Goal: Information Seeking & Learning: Find specific fact

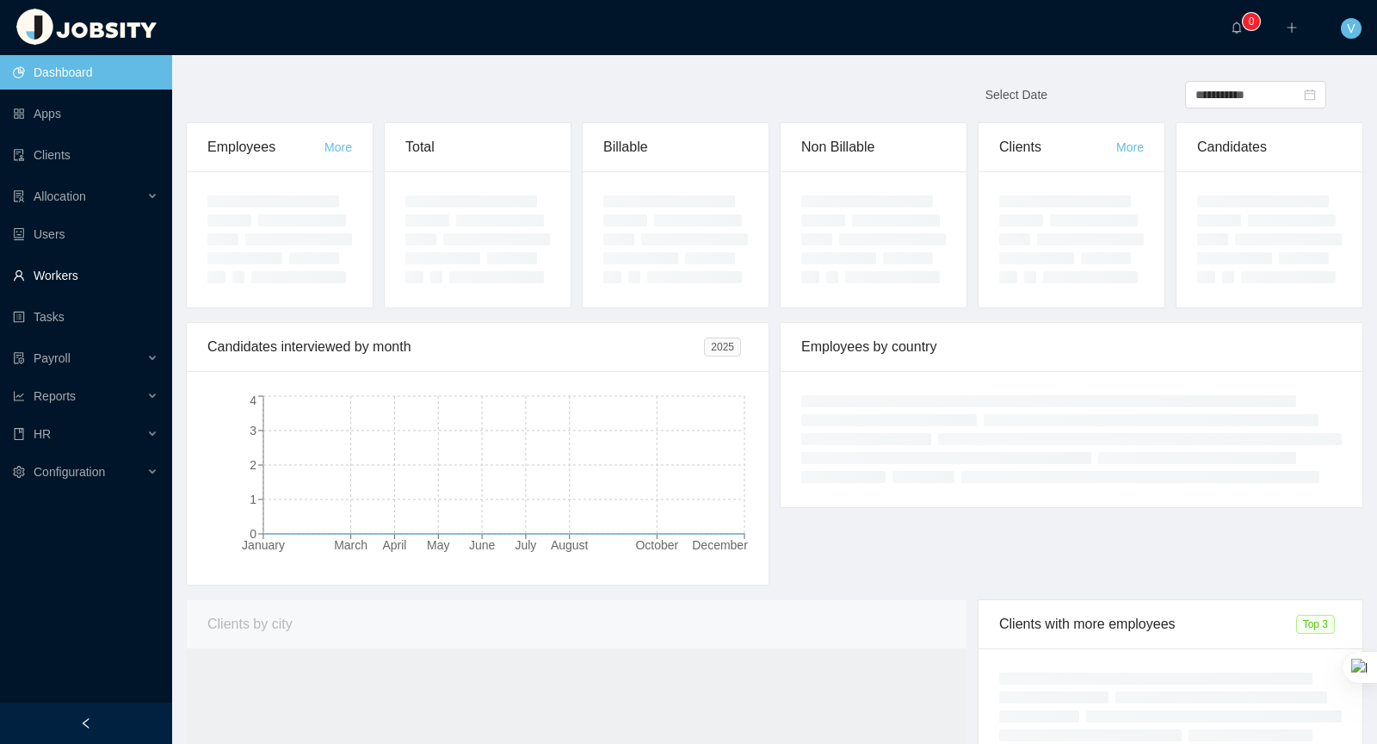
click at [80, 281] on link "Workers" at bounding box center [85, 275] width 145 height 34
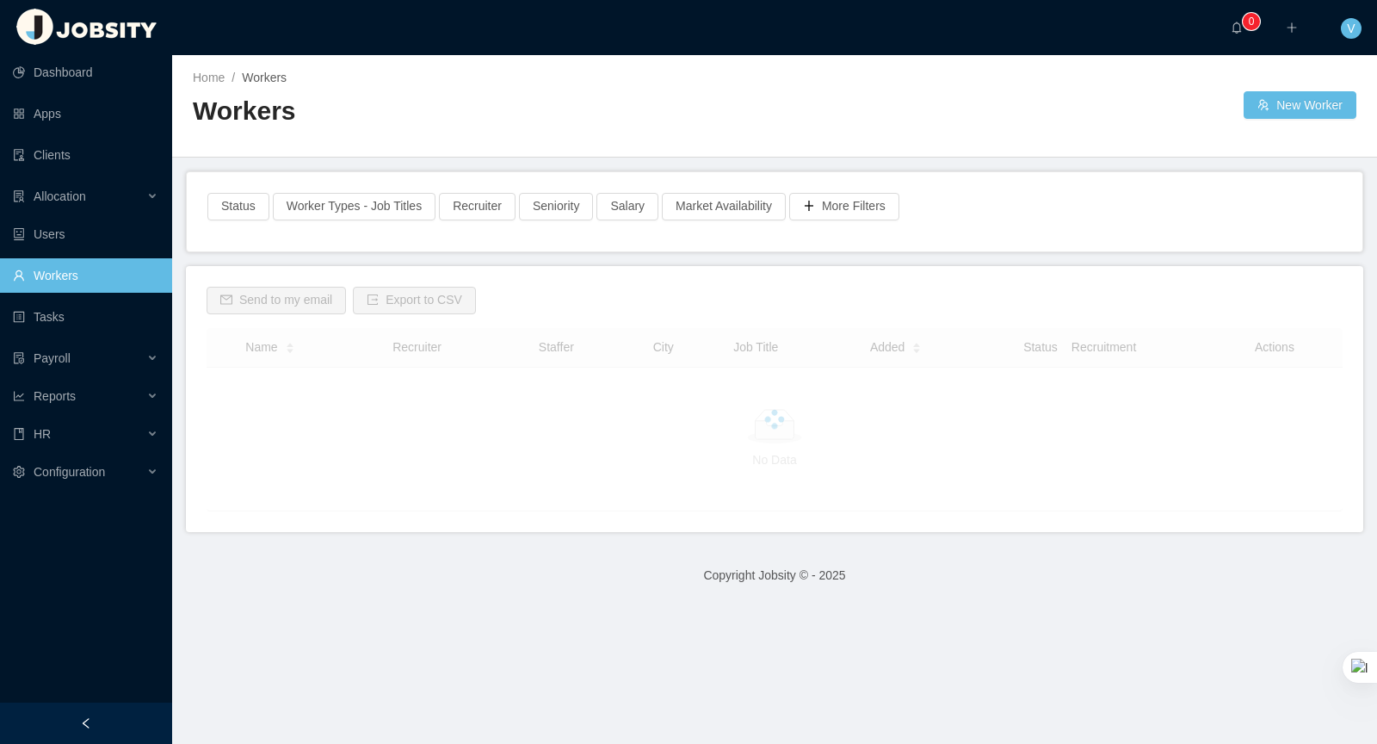
click at [94, 281] on link "Workers" at bounding box center [85, 275] width 145 height 34
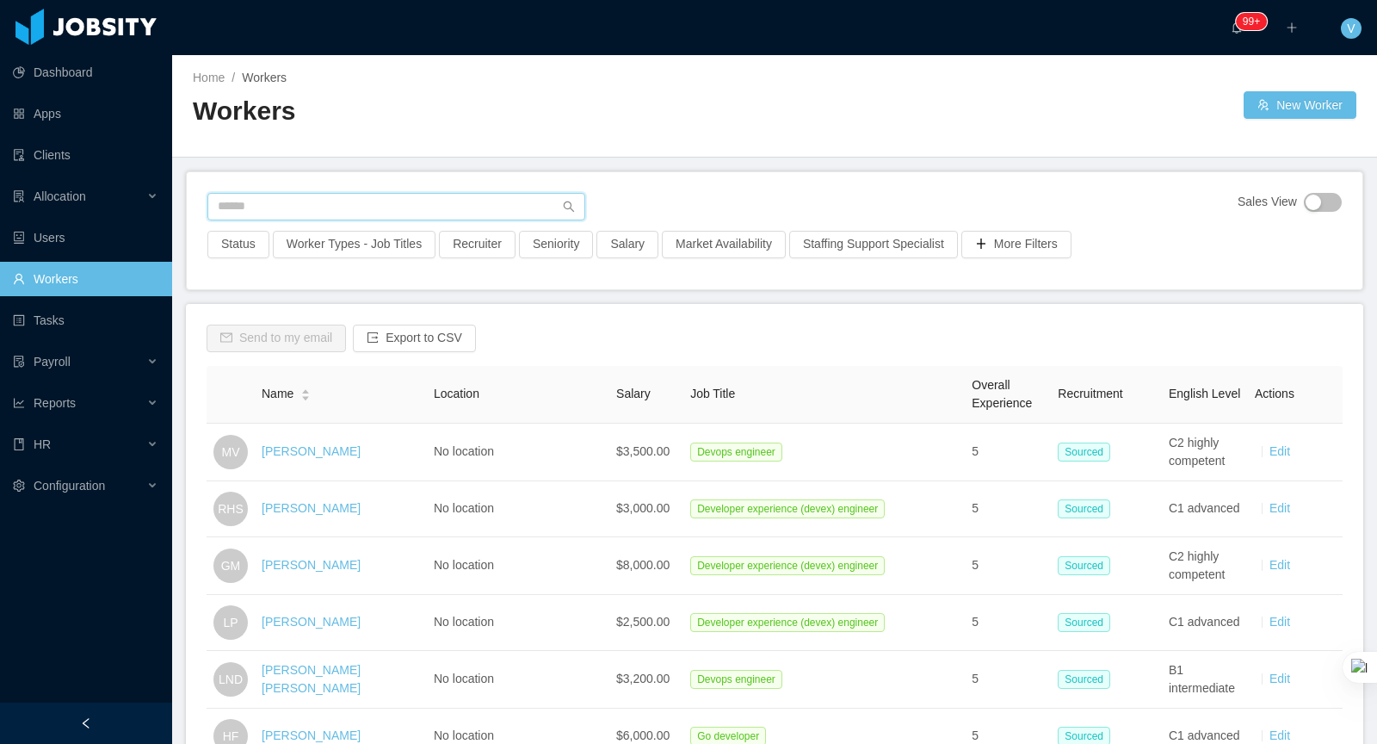
click at [462, 212] on input "text" at bounding box center [396, 207] width 378 height 28
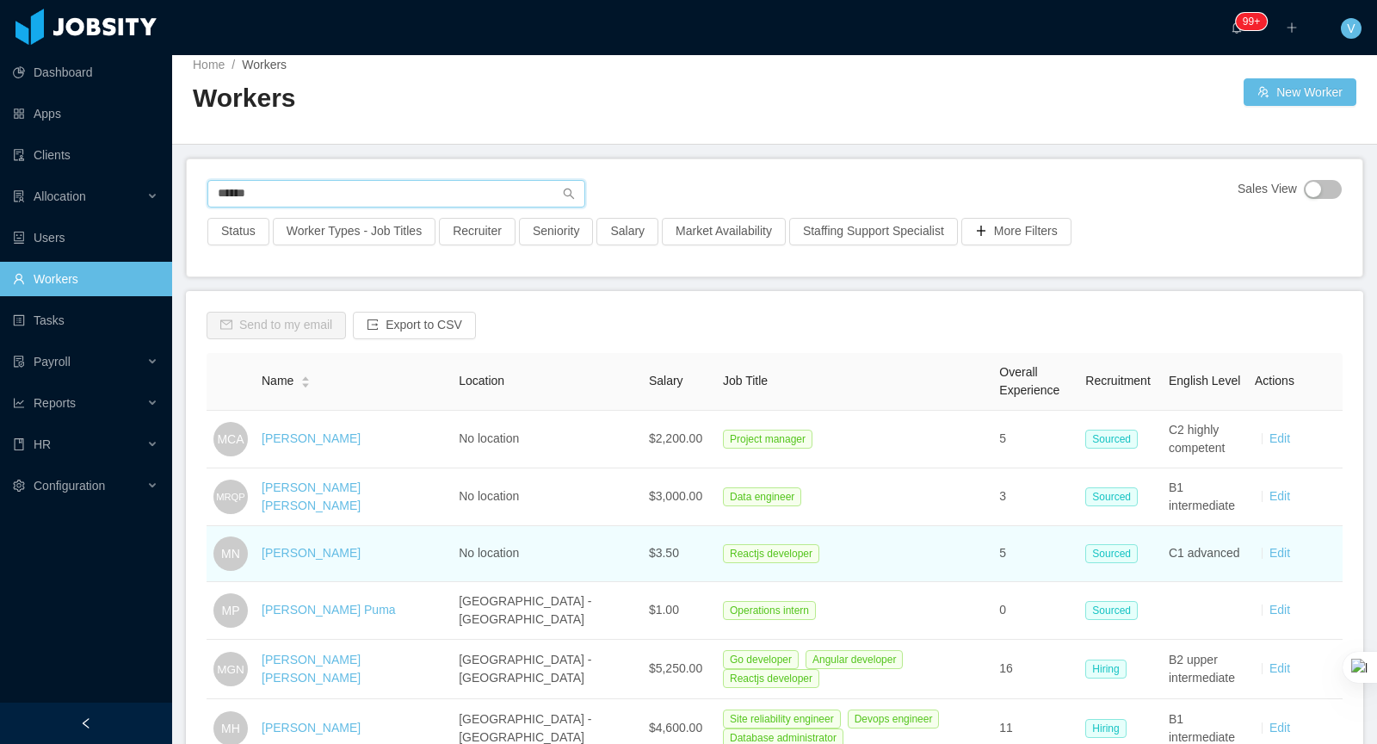
scroll to position [15, 0]
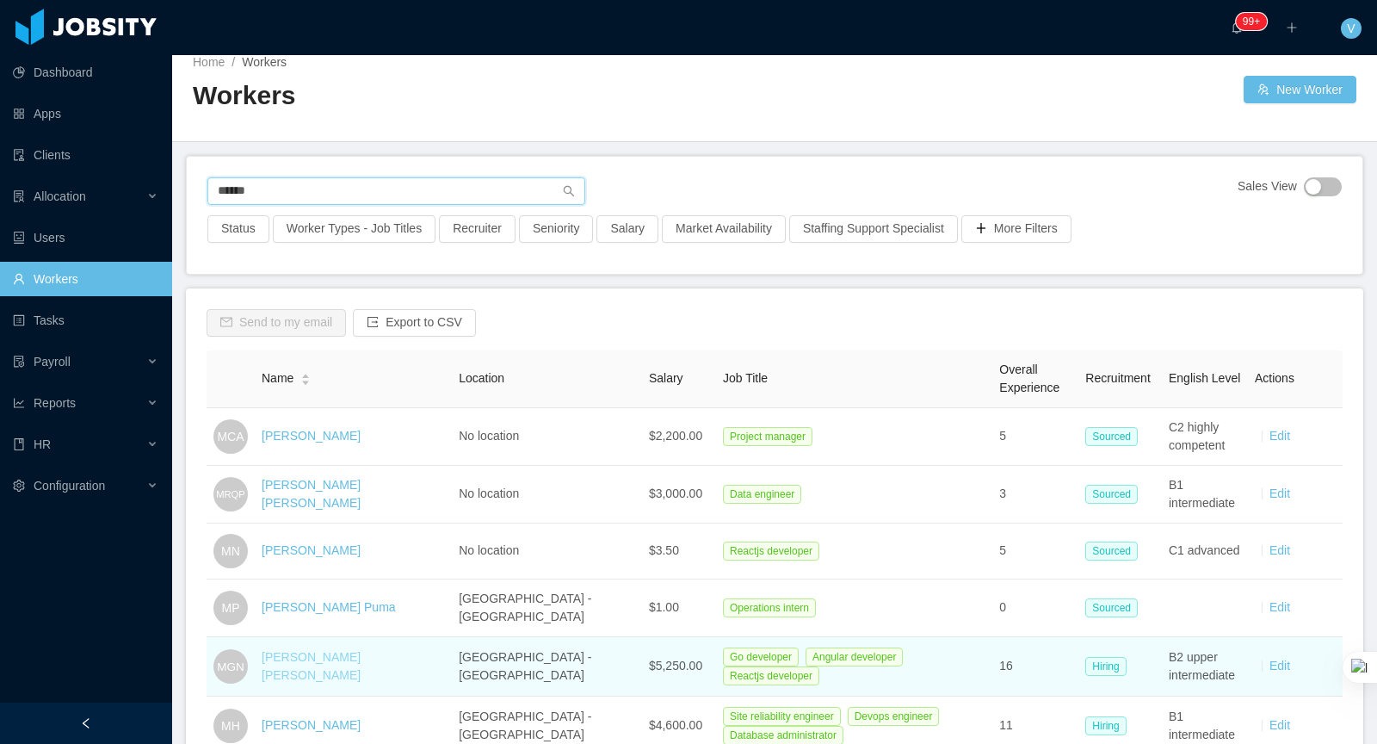
type input "******"
click at [350, 663] on link "[PERSON_NAME] [PERSON_NAME]" at bounding box center [311, 666] width 99 height 32
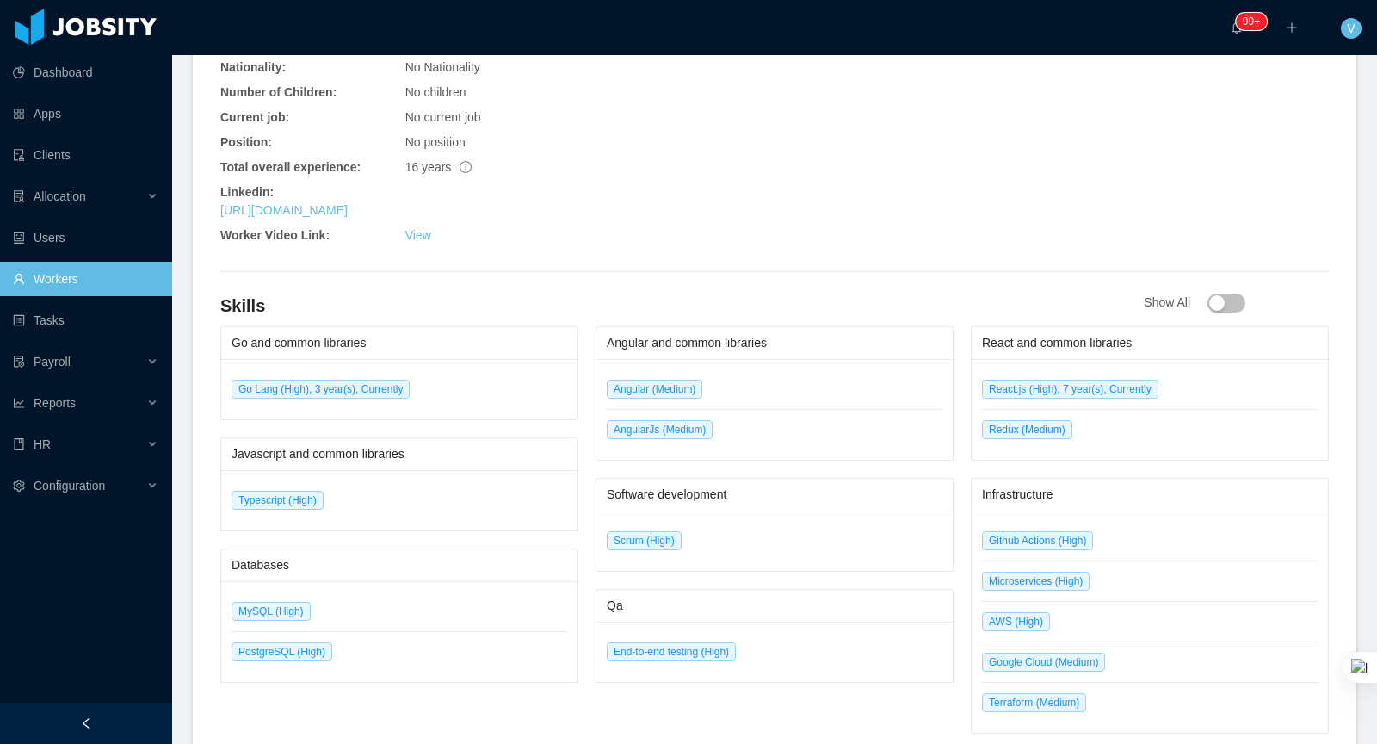
scroll to position [771, 0]
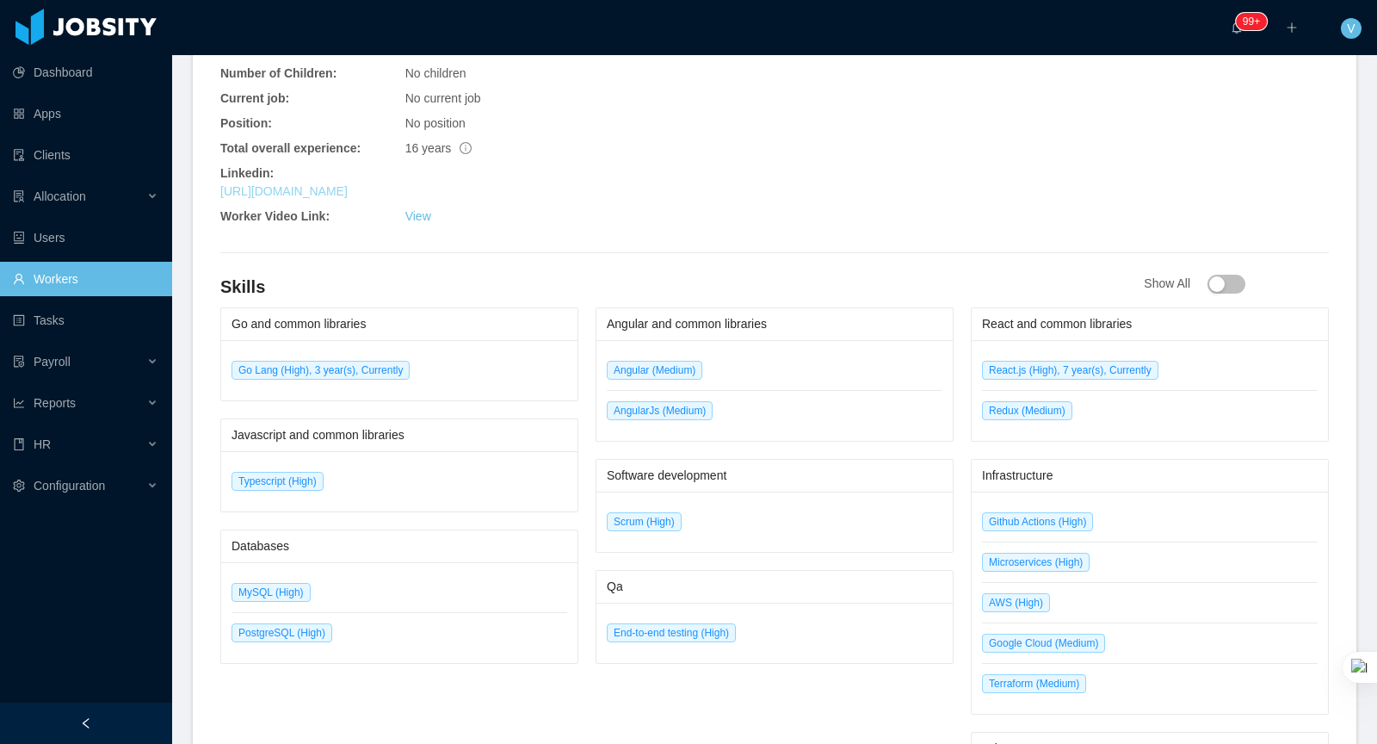
click at [318, 184] on link "[URL][DOMAIN_NAME]" at bounding box center [283, 191] width 127 height 14
